Goal: Transaction & Acquisition: Purchase product/service

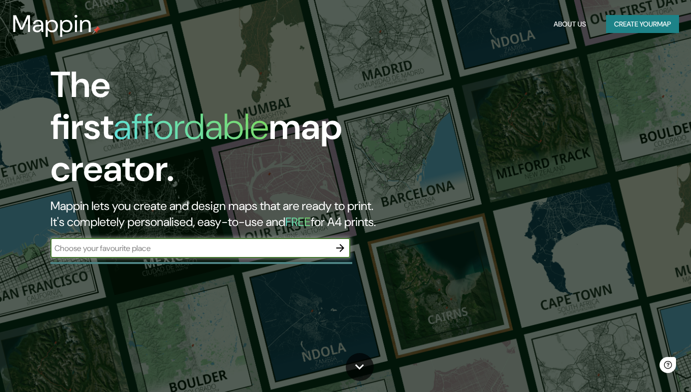
click at [169, 242] on input "text" at bounding box center [190, 247] width 280 height 11
type input "mazatlan"
click at [340, 244] on icon "button" at bounding box center [340, 248] width 8 height 8
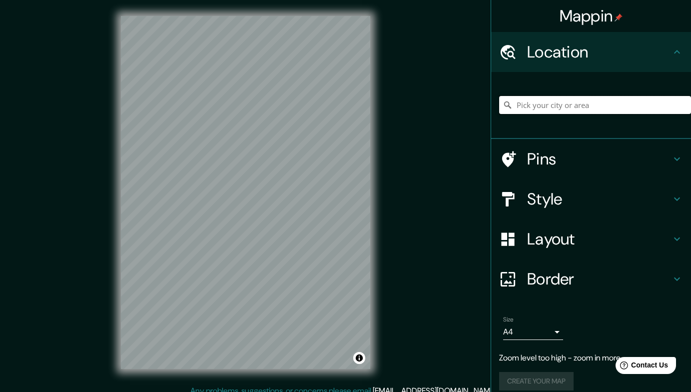
click at [561, 106] on input "Pick your city or area" at bounding box center [595, 105] width 192 height 18
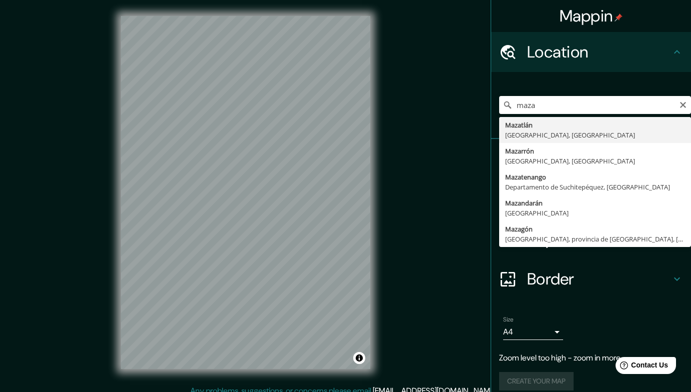
type input "[GEOGRAPHIC_DATA], [GEOGRAPHIC_DATA], [GEOGRAPHIC_DATA]"
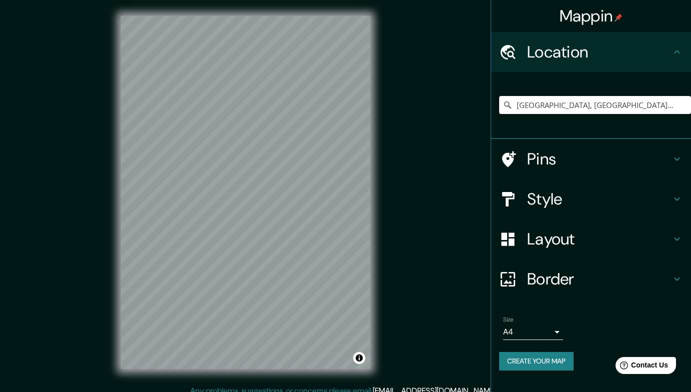
click at [632, 199] on h4 "Style" at bounding box center [599, 199] width 144 height 20
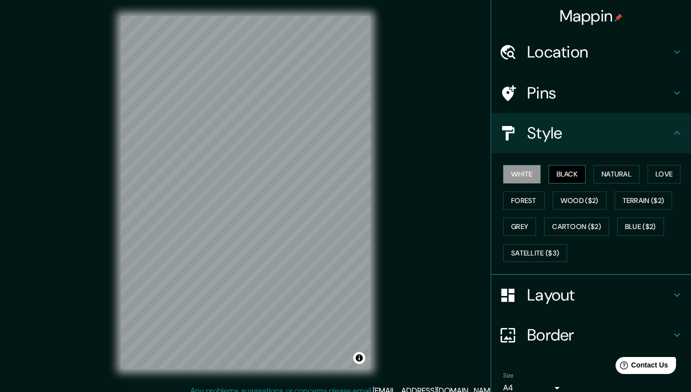
click at [571, 175] on button "Black" at bounding box center [567, 174] width 37 height 18
click at [600, 172] on button "Natural" at bounding box center [617, 174] width 46 height 18
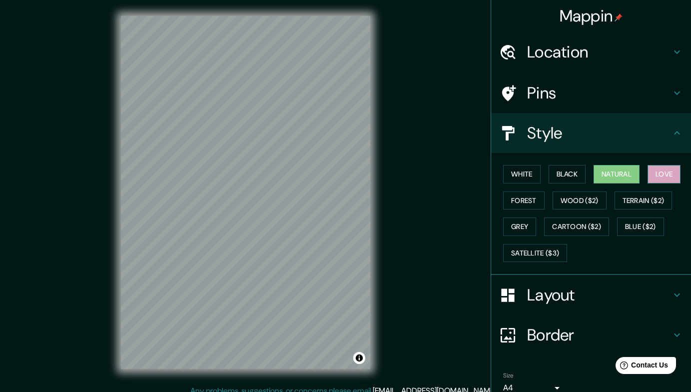
click at [652, 175] on button "Love" at bounding box center [664, 174] width 33 height 18
click at [594, 199] on button "Wood ($2)" at bounding box center [580, 200] width 54 height 18
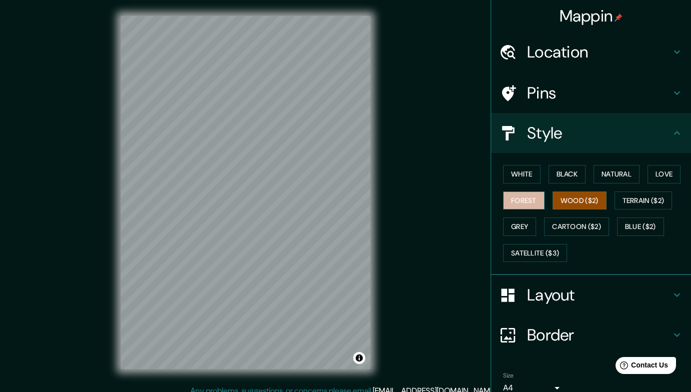
click at [515, 199] on button "Forest" at bounding box center [523, 200] width 41 height 18
click at [583, 175] on div "White Black Natural Love Forest Wood ($2) Terrain ($2) Grey Cartoon ($2) Blue (…" at bounding box center [595, 213] width 192 height 105
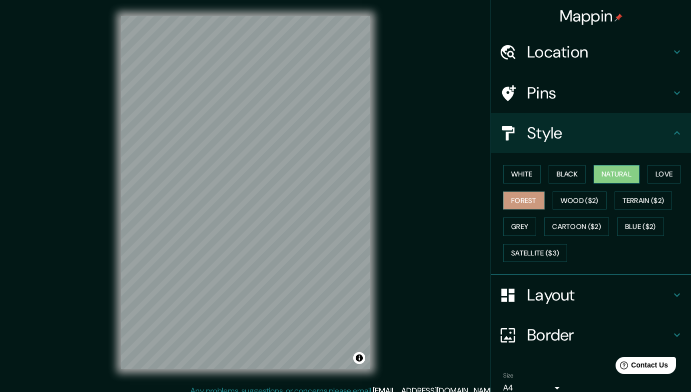
click at [610, 169] on button "Natural" at bounding box center [617, 174] width 46 height 18
click at [533, 250] on button "Satellite ($3)" at bounding box center [535, 253] width 64 height 18
click at [607, 176] on button "Natural" at bounding box center [617, 174] width 46 height 18
click at [511, 175] on button "White" at bounding box center [521, 174] width 37 height 18
click at [624, 168] on button "Natural" at bounding box center [617, 174] width 46 height 18
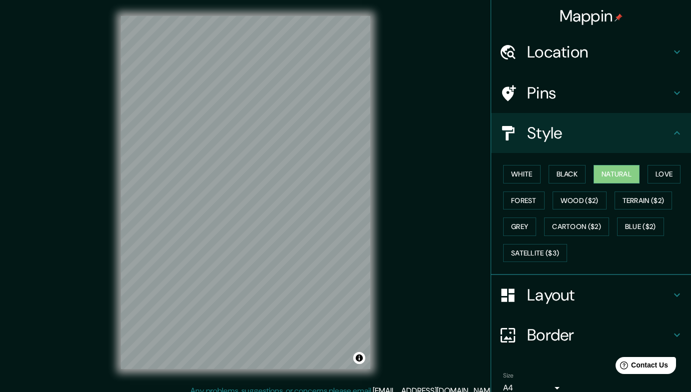
click at [626, 92] on h4 "Pins" at bounding box center [599, 93] width 144 height 20
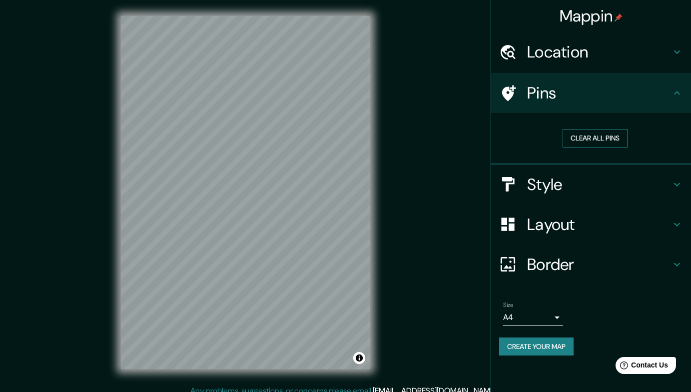
click at [608, 134] on button "Clear all pins" at bounding box center [595, 138] width 65 height 18
click at [549, 91] on h4 "Pins" at bounding box center [599, 93] width 144 height 20
click at [595, 150] on div "Clear all pins" at bounding box center [595, 138] width 192 height 34
click at [595, 137] on button "Clear all pins" at bounding box center [595, 138] width 65 height 18
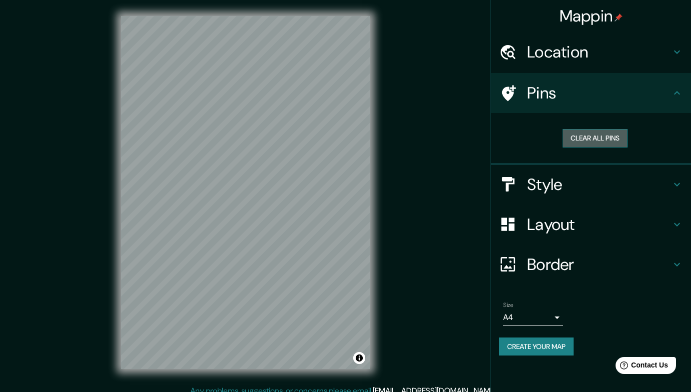
click at [595, 137] on button "Clear all pins" at bounding box center [595, 138] width 65 height 18
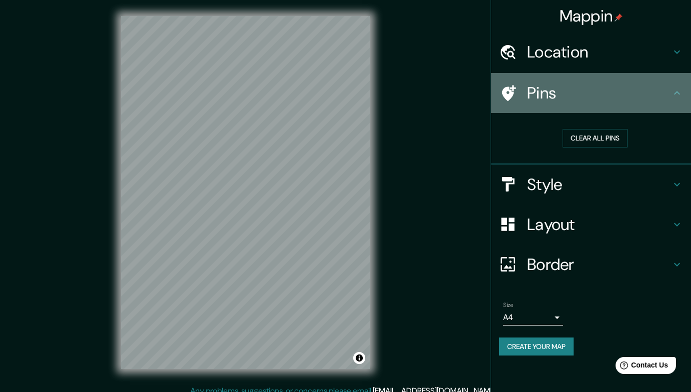
click at [563, 91] on h4 "Pins" at bounding box center [599, 93] width 144 height 20
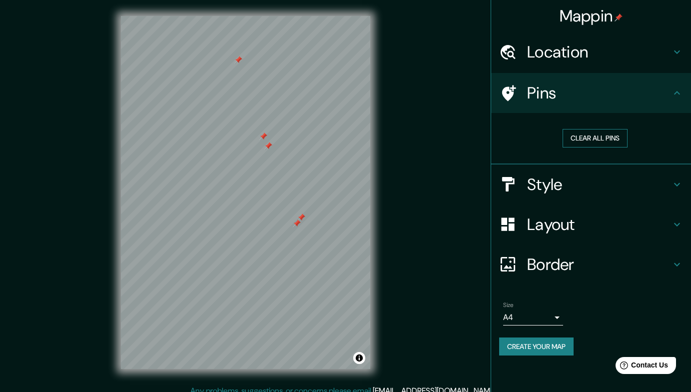
click at [575, 138] on button "Clear all pins" at bounding box center [595, 138] width 65 height 18
click at [619, 96] on h4 "Pins" at bounding box center [599, 93] width 144 height 20
click at [621, 58] on h4 "Location" at bounding box center [599, 52] width 144 height 20
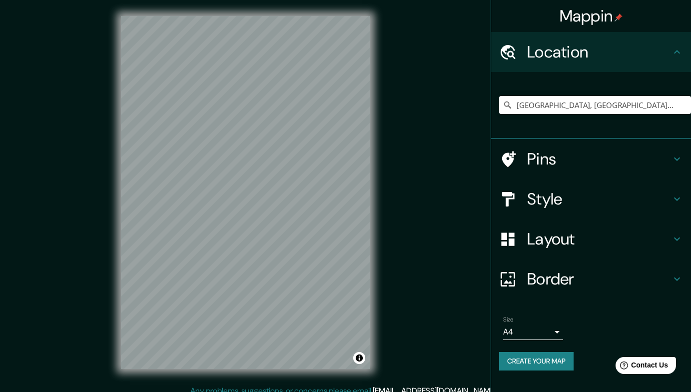
click at [621, 58] on h4 "Location" at bounding box center [599, 52] width 144 height 20
click at [590, 270] on h4 "Border" at bounding box center [599, 279] width 144 height 20
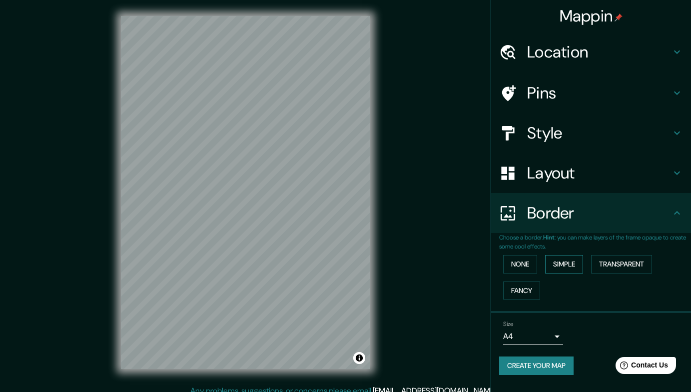
click at [556, 258] on button "Simple" at bounding box center [564, 264] width 38 height 18
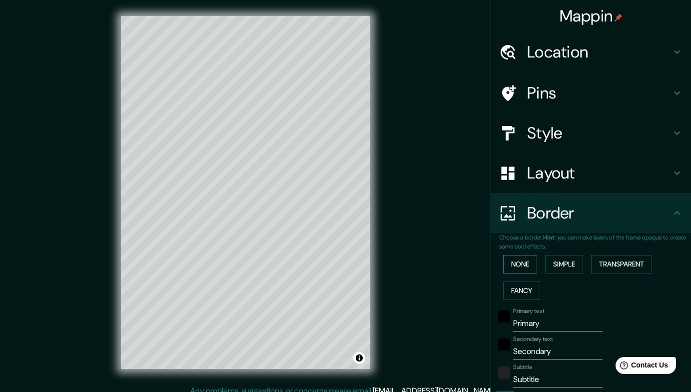
click at [520, 261] on button "None" at bounding box center [520, 264] width 34 height 18
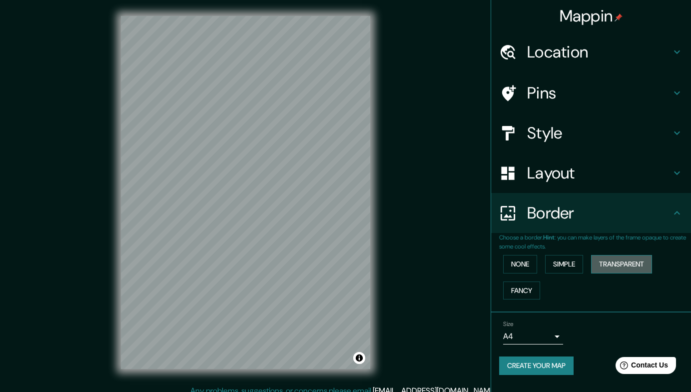
click at [627, 271] on button "Transparent" at bounding box center [621, 264] width 61 height 18
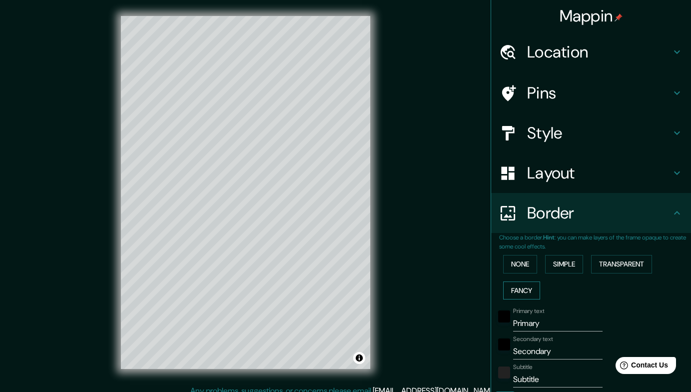
click at [508, 287] on button "Fancy" at bounding box center [521, 290] width 37 height 18
click at [513, 263] on button "None" at bounding box center [520, 264] width 34 height 18
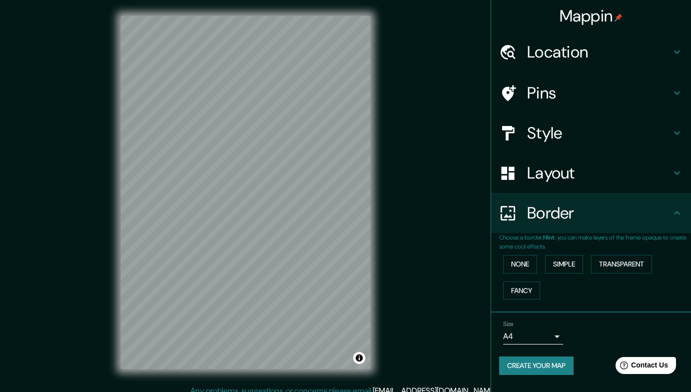
scroll to position [9, 0]
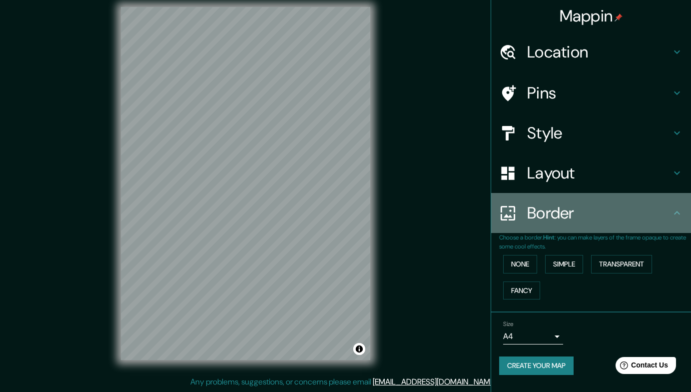
click at [602, 222] on h4 "Border" at bounding box center [599, 213] width 144 height 20
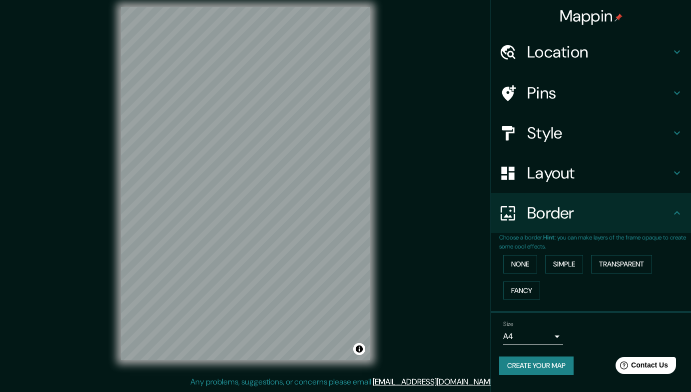
click at [688, 225] on div "Border" at bounding box center [591, 213] width 200 height 40
click at [668, 170] on h4 "Layout" at bounding box center [599, 173] width 144 height 20
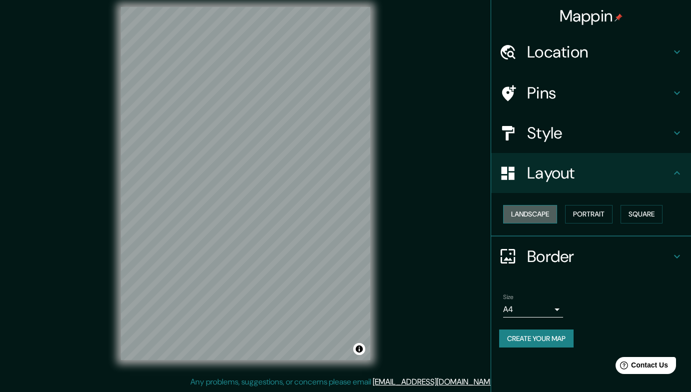
click at [533, 215] on button "Landscape" at bounding box center [530, 214] width 54 height 18
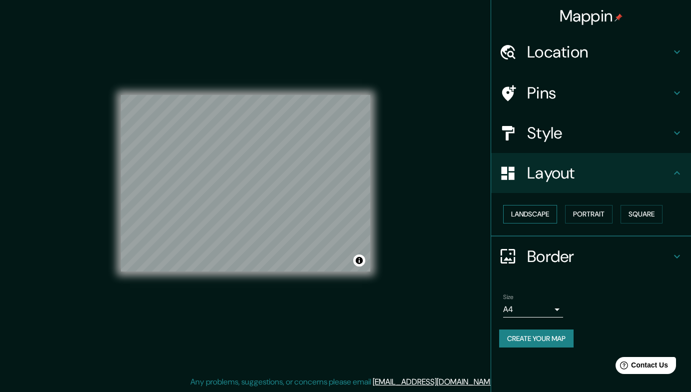
click at [533, 215] on button "Landscape" at bounding box center [530, 214] width 54 height 18
click at [599, 213] on button "Portrait" at bounding box center [588, 214] width 47 height 18
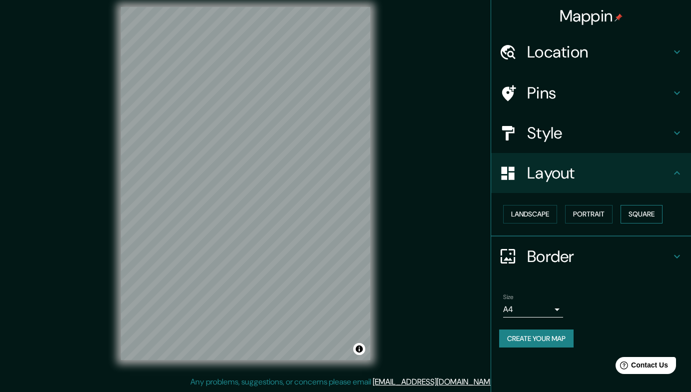
click at [648, 211] on button "Square" at bounding box center [642, 214] width 42 height 18
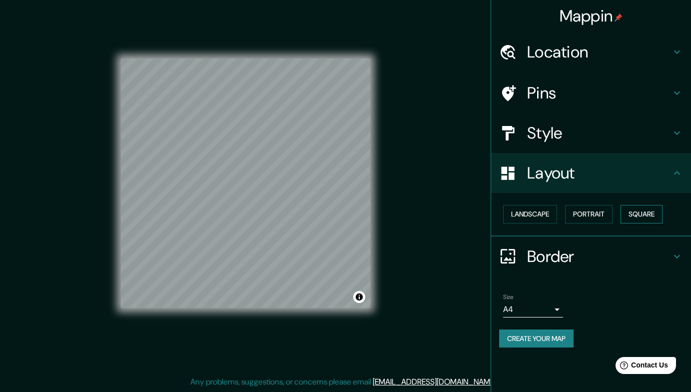
click at [648, 211] on button "Square" at bounding box center [642, 214] width 42 height 18
click at [592, 212] on button "Portrait" at bounding box center [588, 214] width 47 height 18
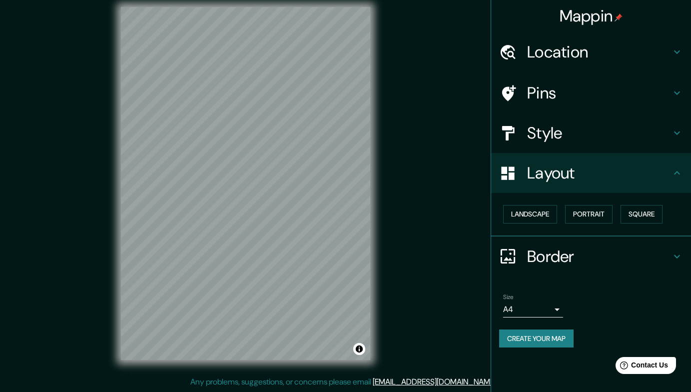
click at [579, 165] on h4 "Layout" at bounding box center [599, 173] width 144 height 20
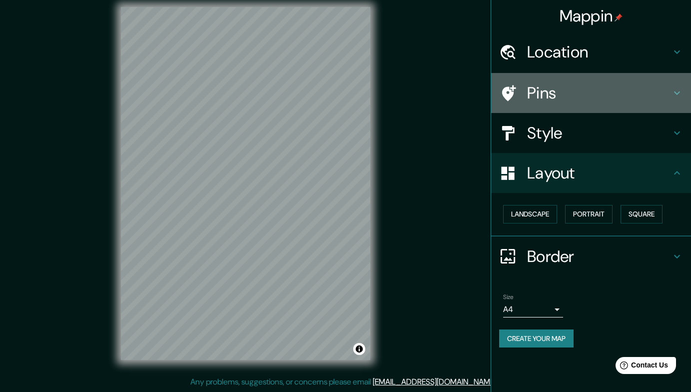
click at [589, 97] on h4 "Pins" at bounding box center [599, 93] width 144 height 20
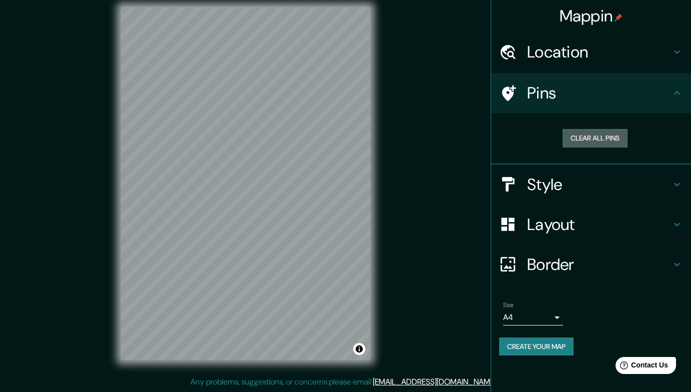
click at [592, 137] on button "Clear all pins" at bounding box center [595, 138] width 65 height 18
click at [253, 289] on div at bounding box center [253, 288] width 8 height 8
click at [255, 284] on div at bounding box center [255, 281] width 8 height 8
click at [609, 95] on h4 "Pins" at bounding box center [599, 93] width 144 height 20
